Goal: Transaction & Acquisition: Subscribe to service/newsletter

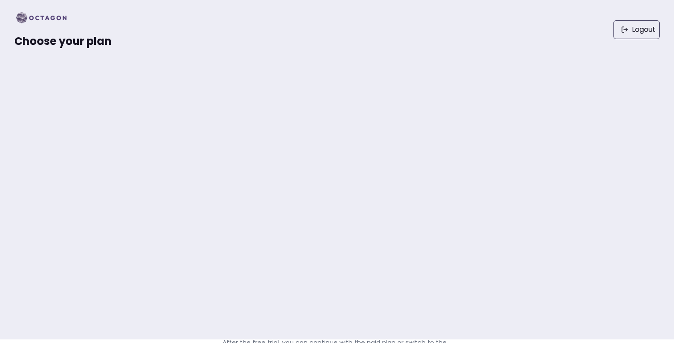
scroll to position [2, 0]
